Goal: Information Seeking & Learning: Learn about a topic

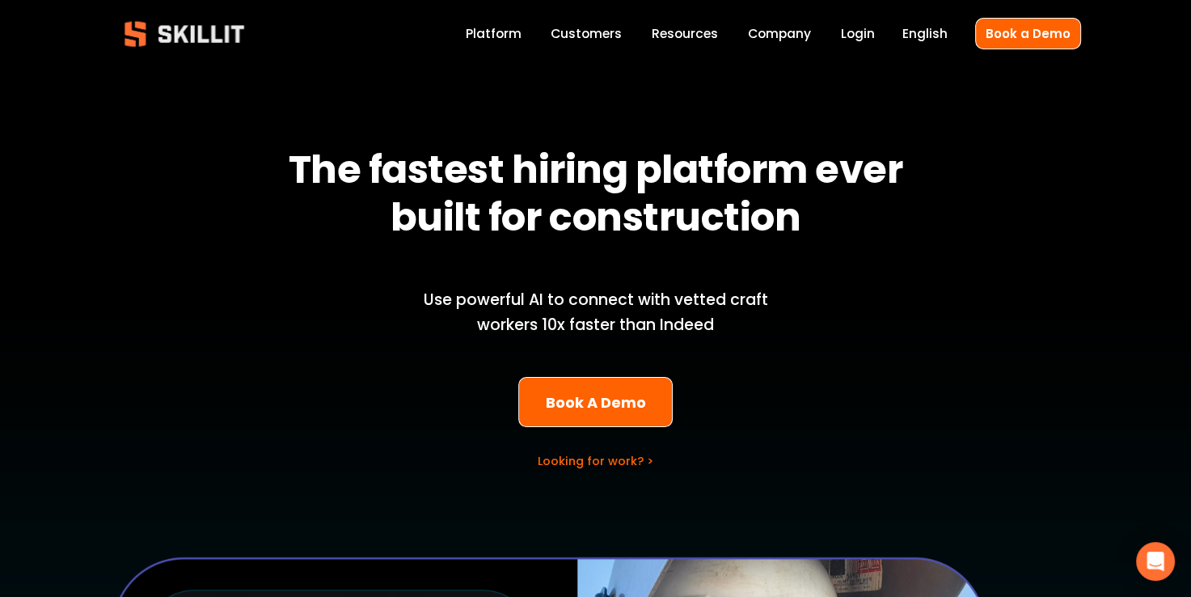
click at [506, 42] on link "Platform" at bounding box center [494, 34] width 56 height 22
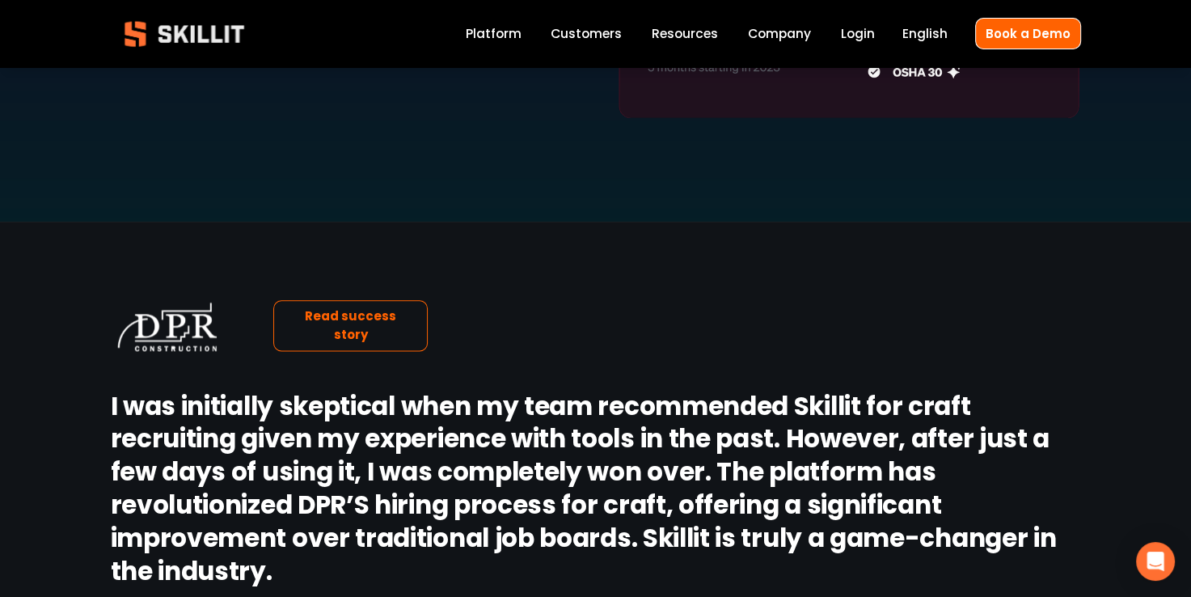
scroll to position [2264, 0]
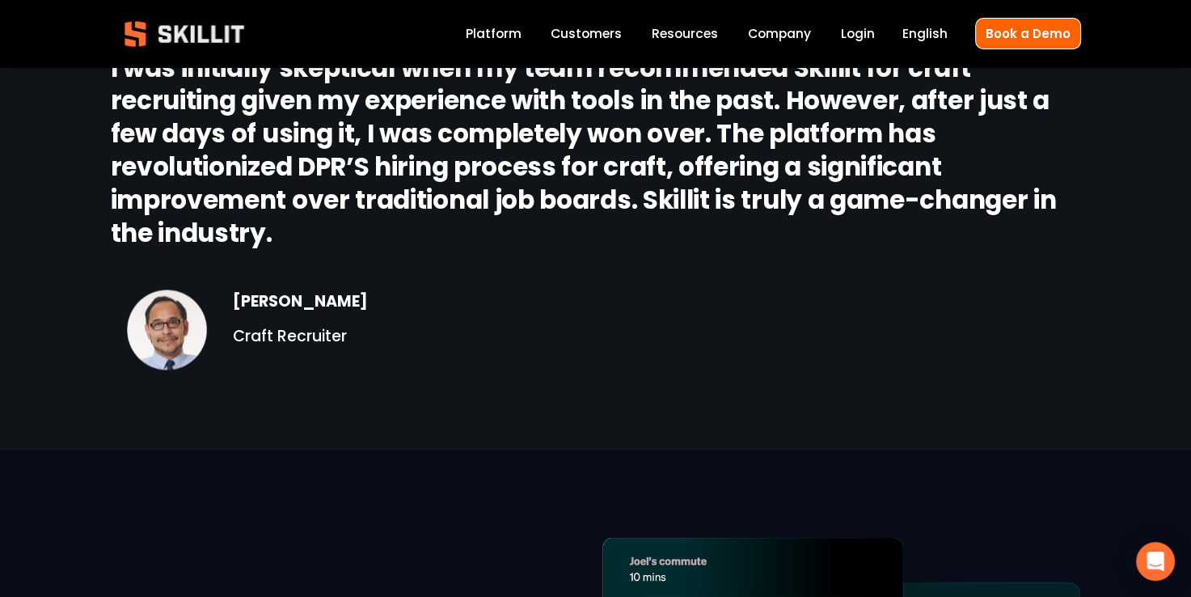
click at [854, 30] on link "Login" at bounding box center [858, 34] width 34 height 22
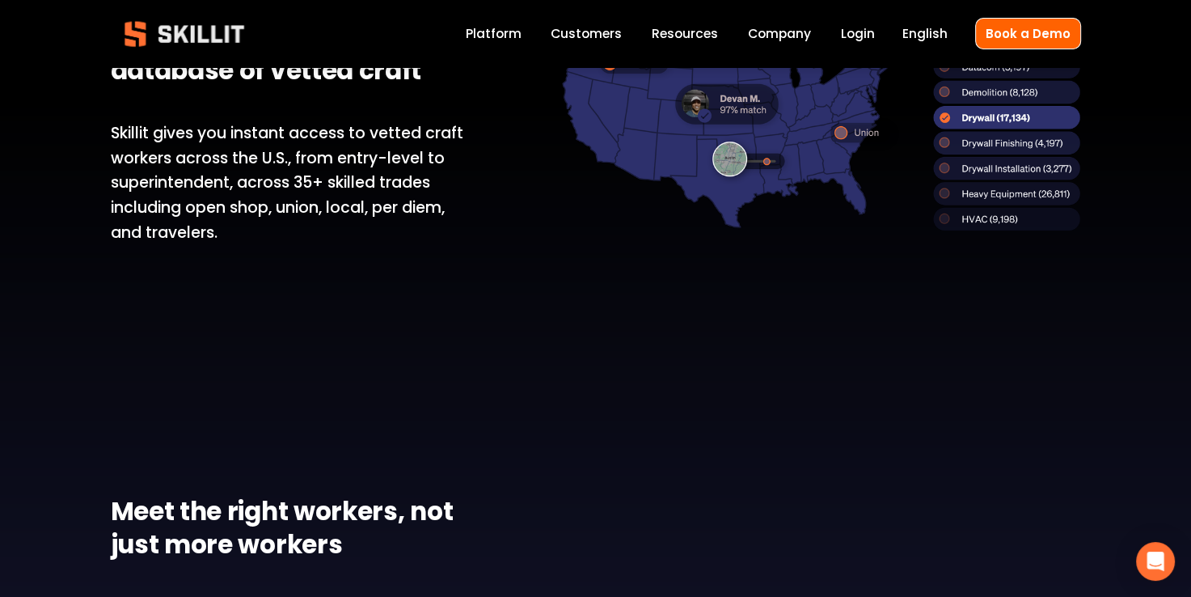
scroll to position [1456, 0]
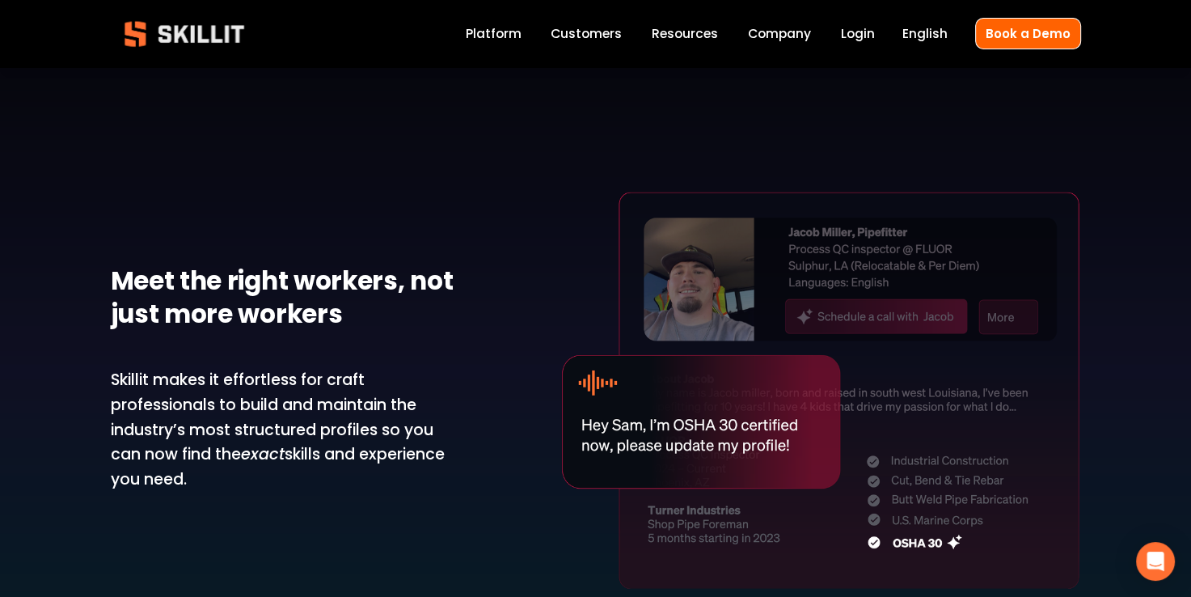
click at [776, 34] on link "Company" at bounding box center [779, 34] width 63 height 22
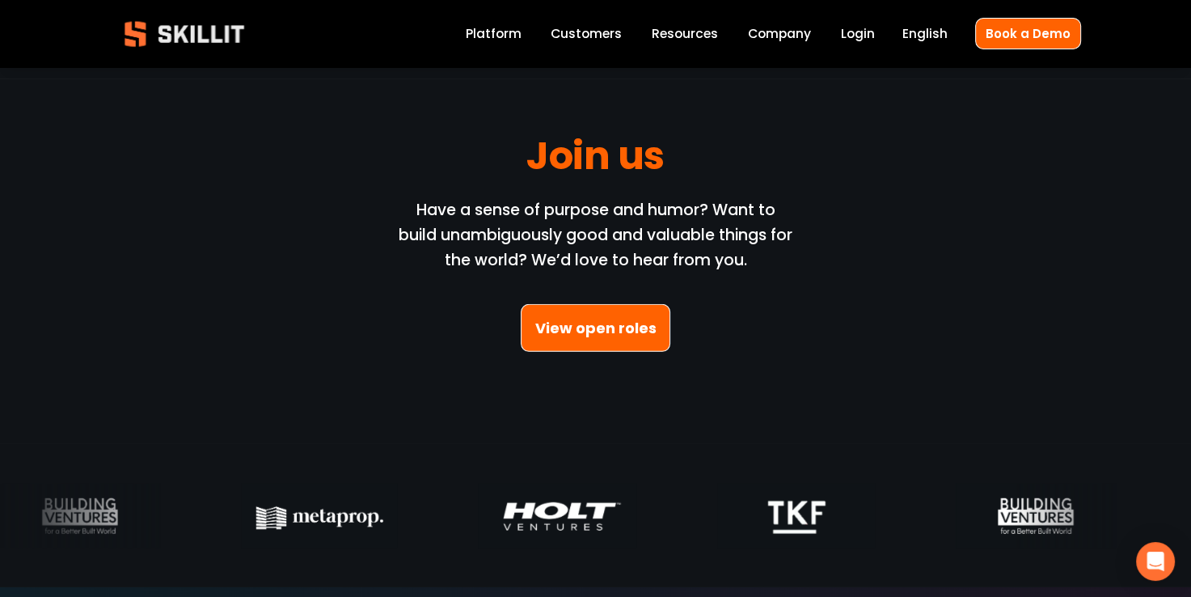
scroll to position [4529, 0]
click at [619, 335] on link "View open roles" at bounding box center [596, 329] width 150 height 48
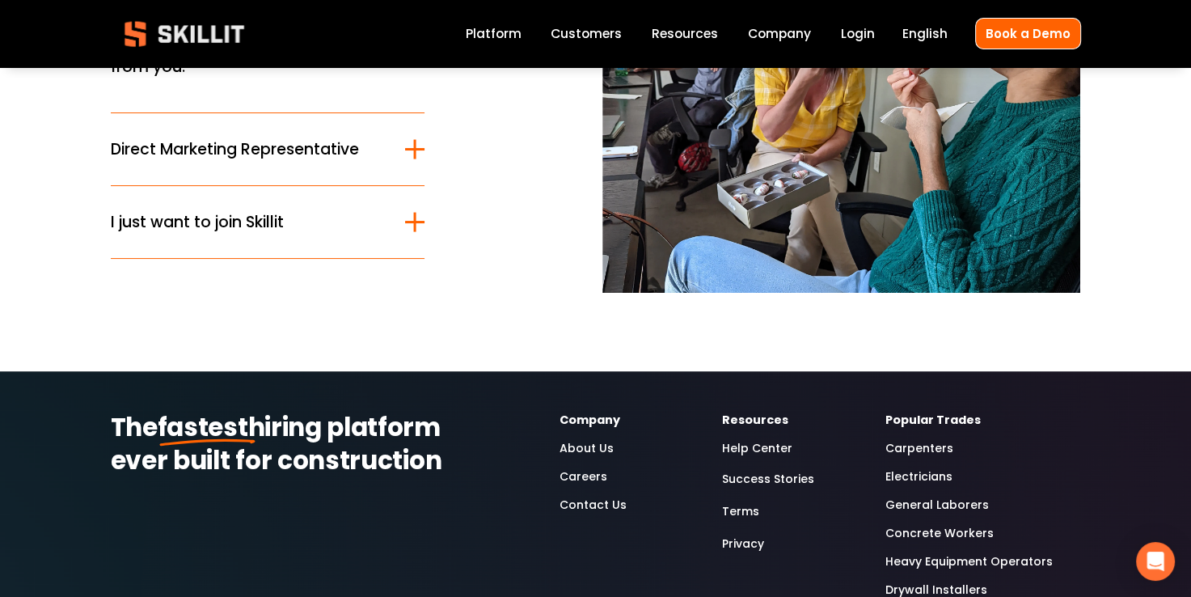
scroll to position [243, 0]
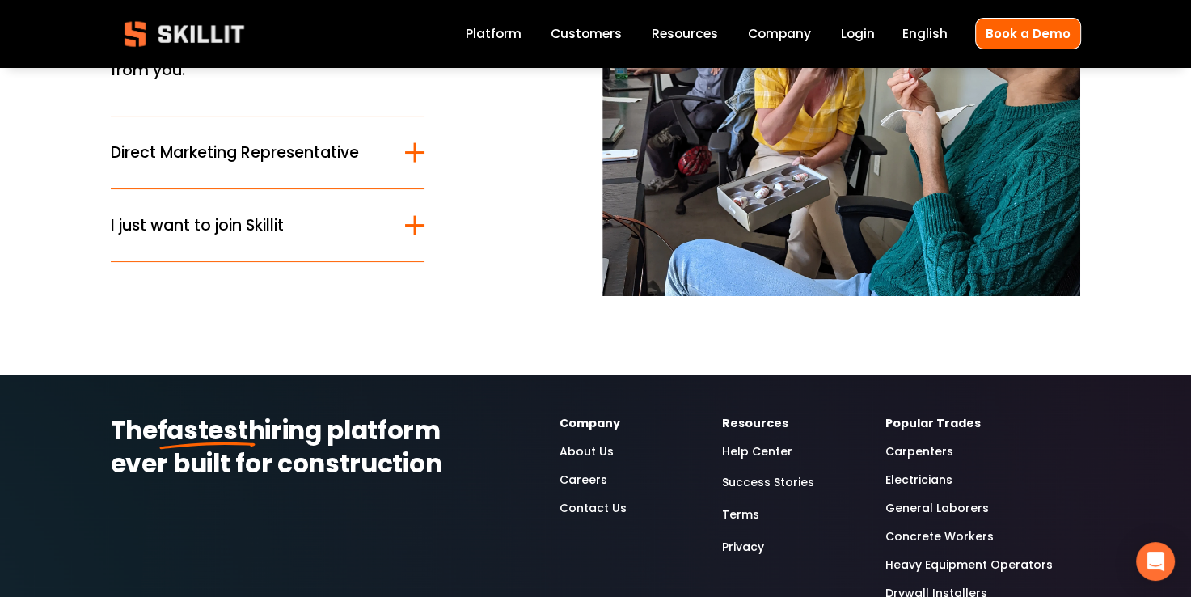
click at [417, 220] on div at bounding box center [414, 225] width 19 height 19
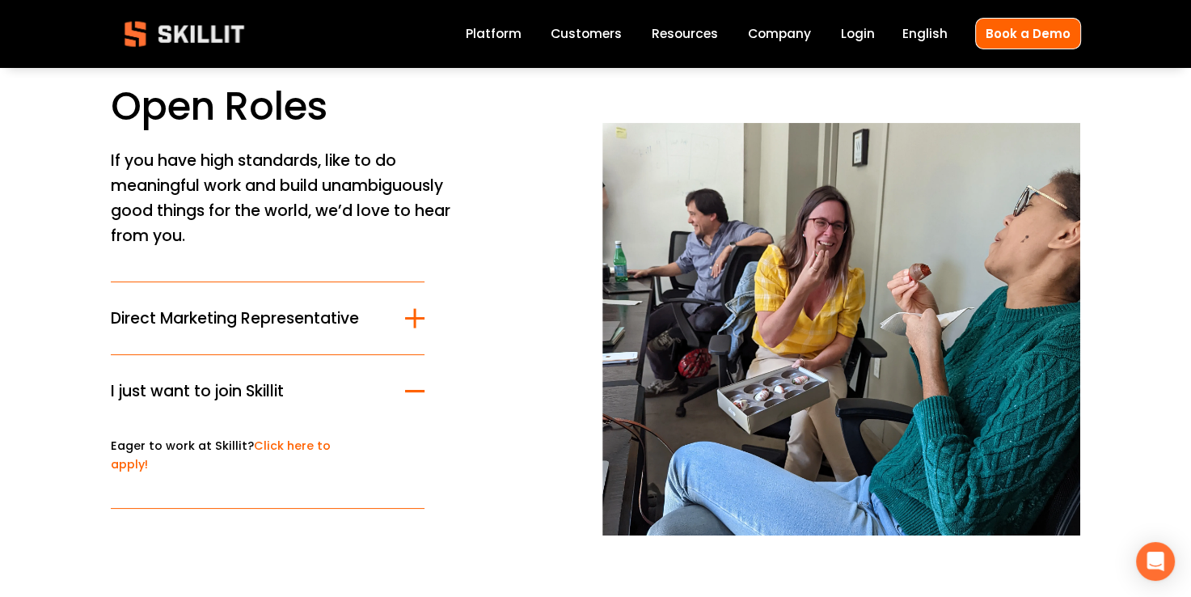
scroll to position [63, 0]
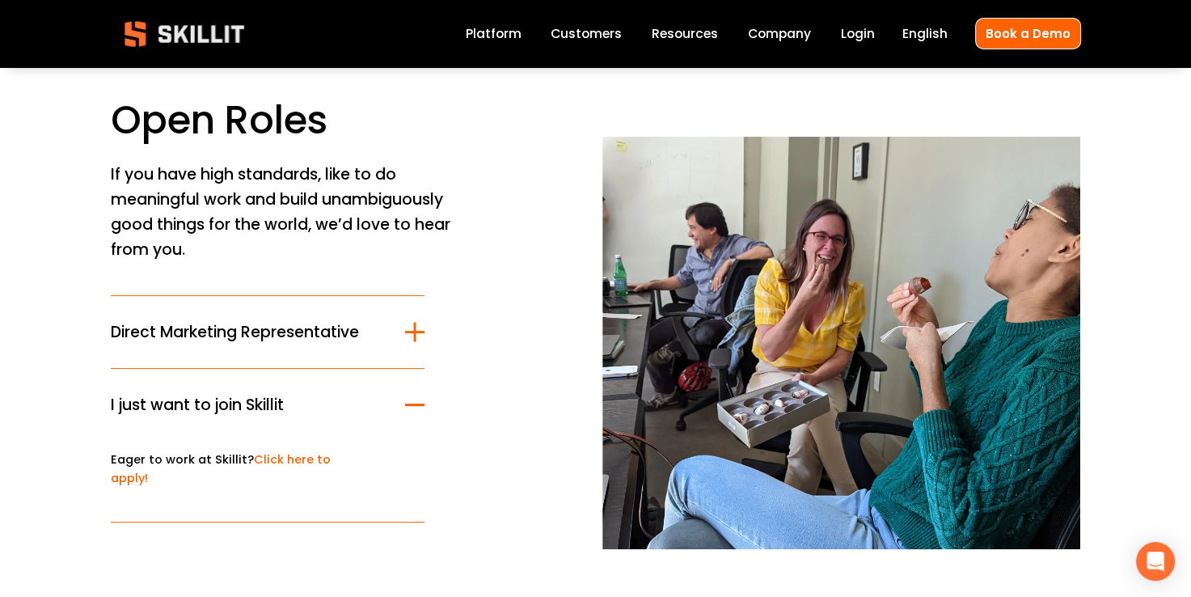
click at [493, 41] on link "Platform" at bounding box center [494, 34] width 56 height 22
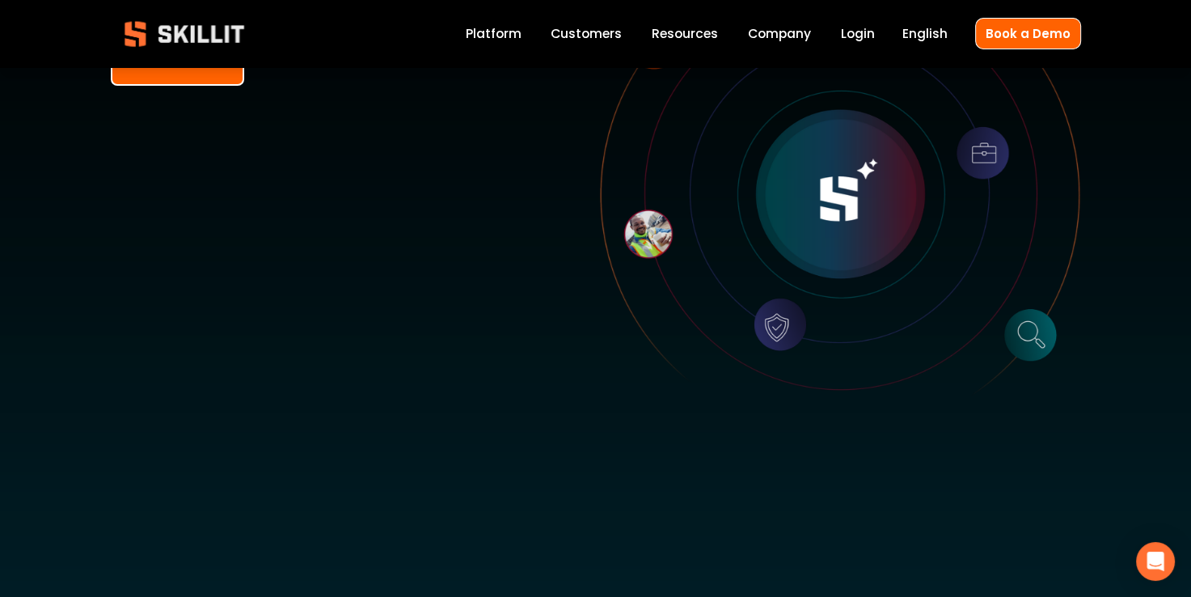
scroll to position [81, 0]
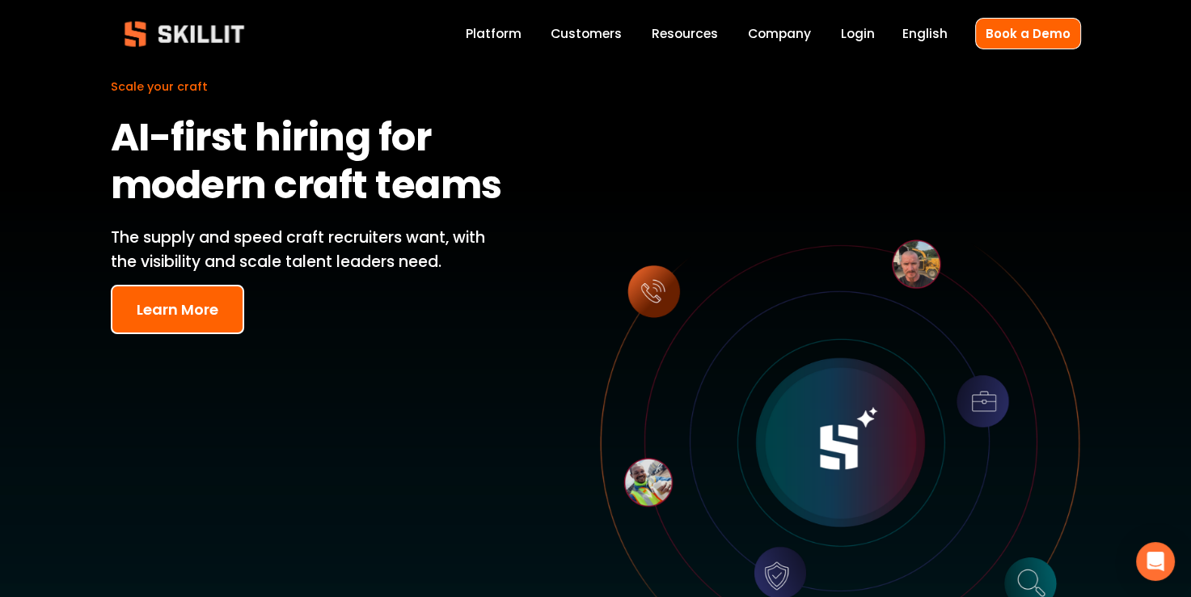
click at [146, 338] on div "Scale your craft AI-first hiring for modern craft teams The supply and speed cr…" at bounding box center [595, 428] width 1191 height 882
click at [206, 290] on button "Learn More" at bounding box center [177, 309] width 133 height 49
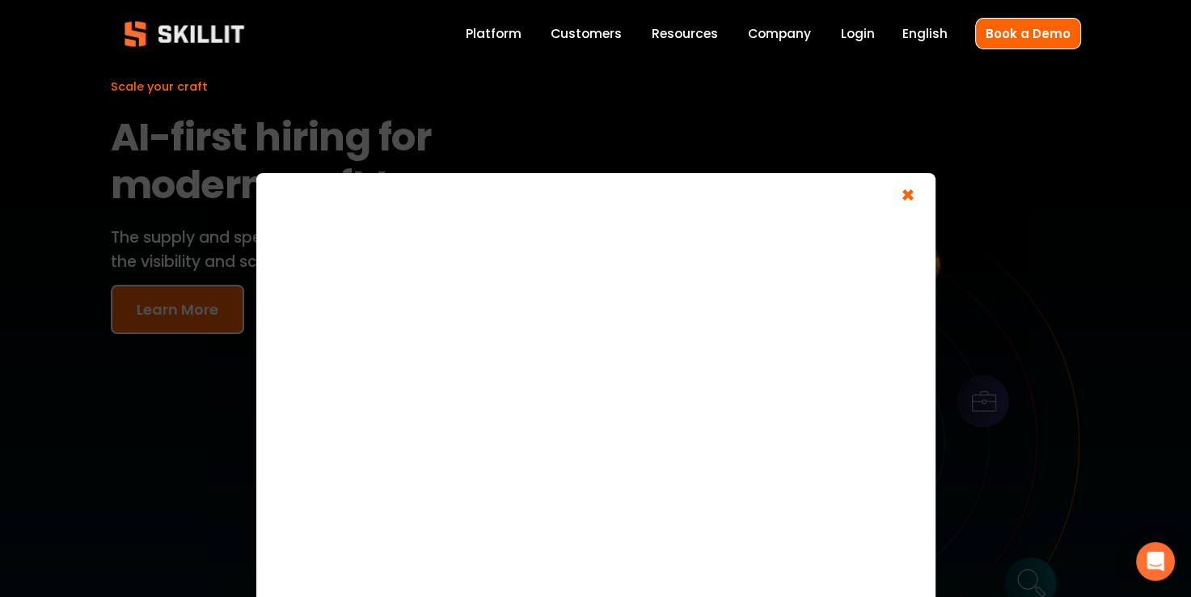
scroll to position [44, 0]
